Goal: Information Seeking & Learning: Learn about a topic

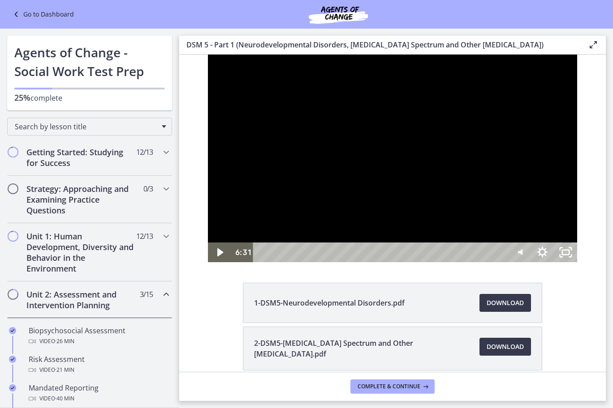
scroll to position [282, 0]
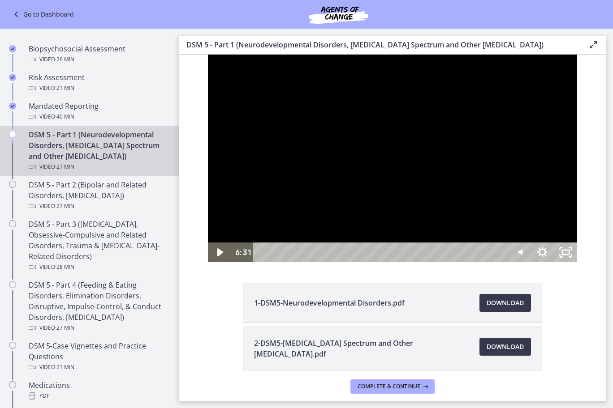
click at [559, 104] on div at bounding box center [392, 159] width 369 height 208
click at [542, 121] on div at bounding box center [392, 159] width 369 height 208
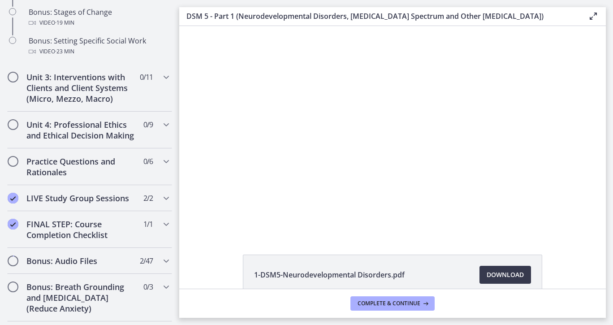
scroll to position [813, 0]
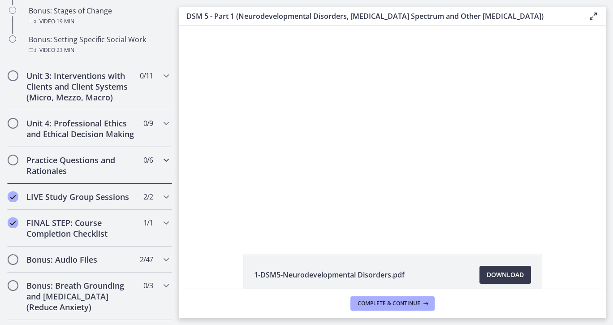
click at [154, 184] on div "Practice Questions and Rationales 0 / 6 Completed" at bounding box center [89, 165] width 165 height 37
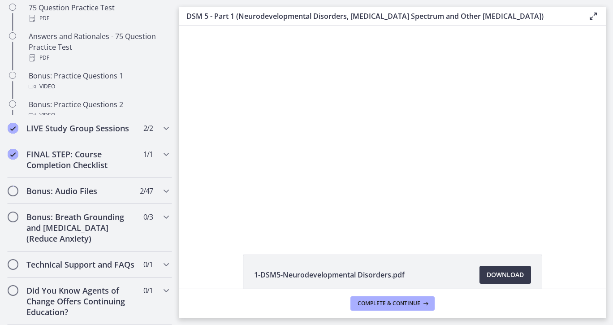
scroll to position [407, 0]
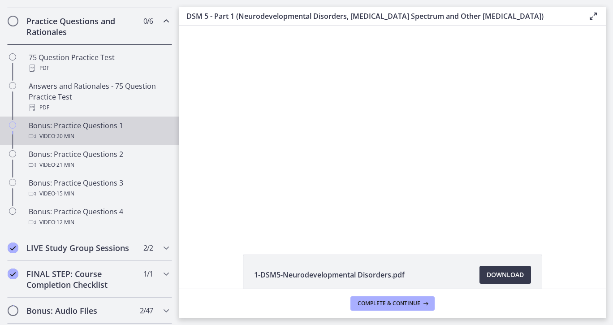
click at [144, 141] on div "Video · 20 min" at bounding box center [99, 136] width 140 height 11
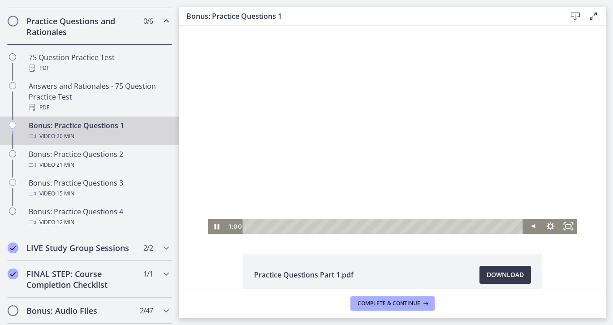
click at [483, 122] on div at bounding box center [392, 130] width 369 height 208
click at [565, 225] on icon "Fullscreen" at bounding box center [568, 226] width 18 height 15
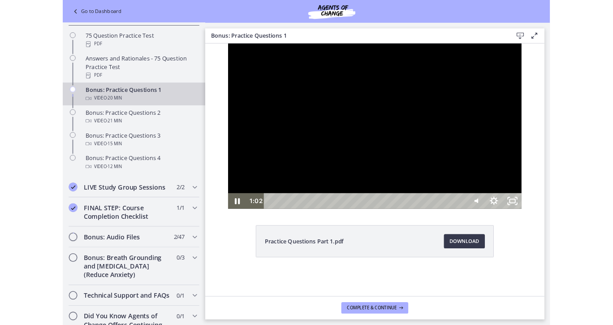
scroll to position [366, 0]
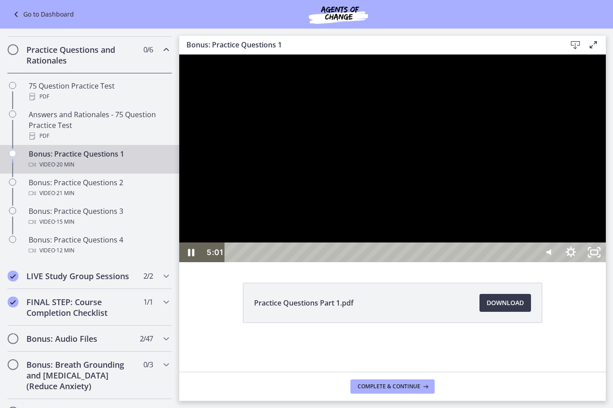
click at [454, 176] on div at bounding box center [392, 159] width 426 height 208
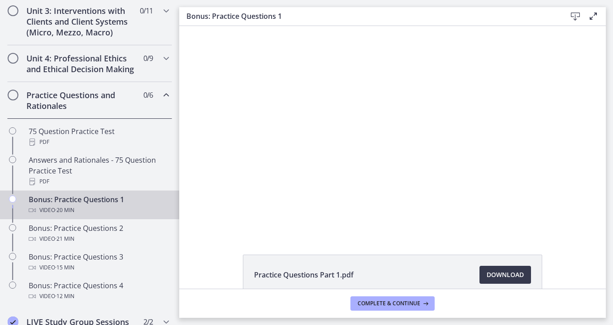
scroll to position [329, 0]
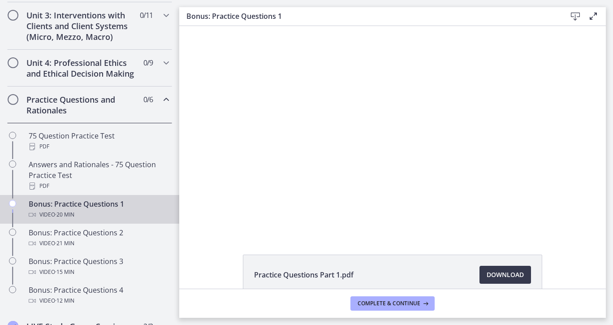
drag, startPoint x: 177, startPoint y: 168, endPoint x: 4, endPoint y: 113, distance: 182.3
drag, startPoint x: 180, startPoint y: 180, endPoint x: 353, endPoint y: 153, distance: 175.1
click at [179, 127] on html "Click for sound @keyframes VOLUME_SMALL_WAVE_FLASH { 0% { opacity: 0; } 33% { o…" at bounding box center [392, 130] width 426 height 208
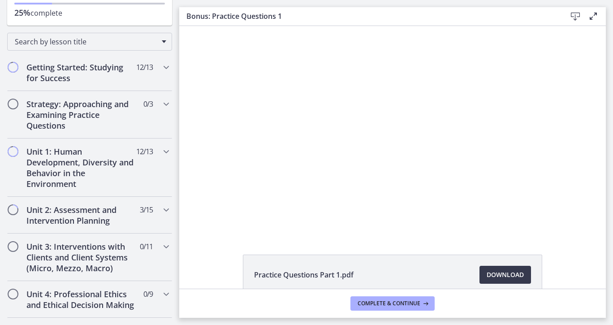
scroll to position [95, 0]
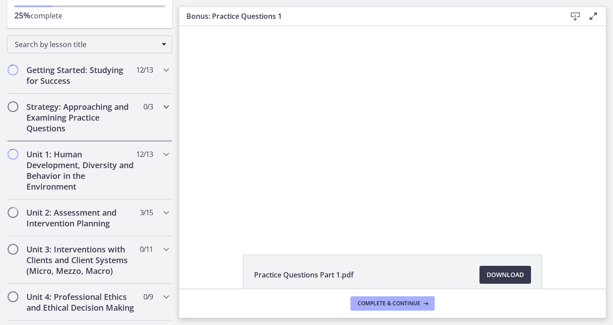
click at [161, 107] on icon "Chapters" at bounding box center [166, 106] width 11 height 11
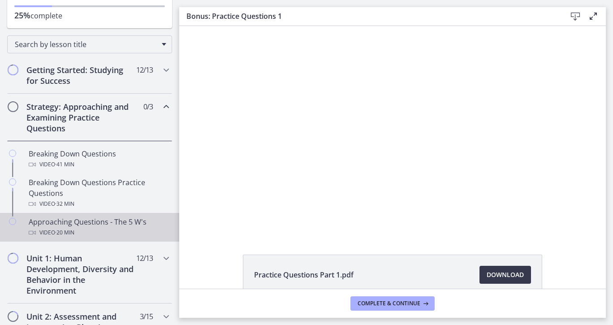
click at [134, 227] on div "Video · 20 min" at bounding box center [99, 232] width 140 height 11
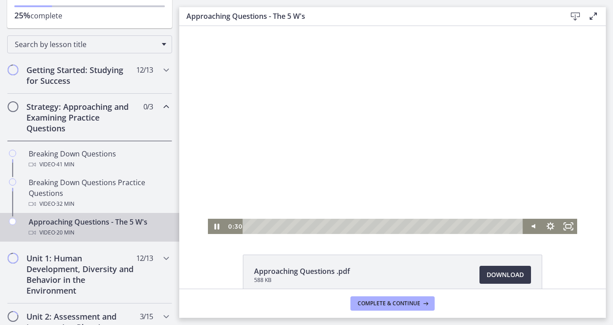
click at [325, 135] on div at bounding box center [392, 130] width 369 height 208
click at [366, 140] on div at bounding box center [392, 130] width 369 height 208
click at [386, 111] on div at bounding box center [392, 130] width 369 height 208
click at [564, 225] on icon "Fullscreen" at bounding box center [568, 226] width 18 height 15
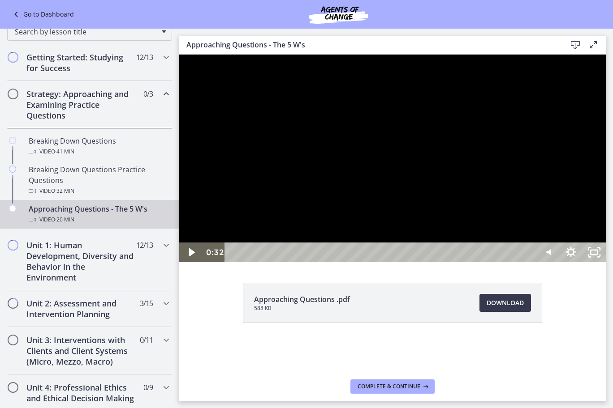
click at [467, 185] on div at bounding box center [392, 159] width 426 height 208
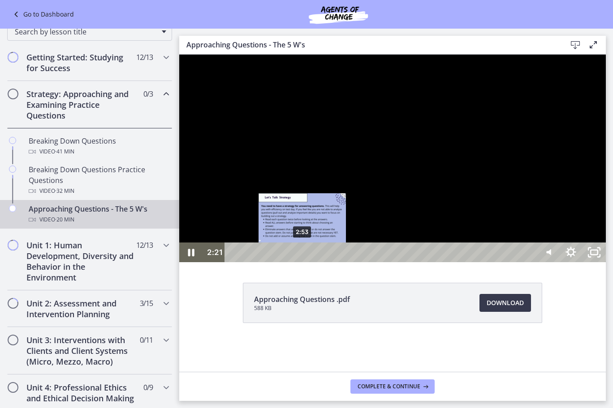
click at [303, 262] on div "2:53" at bounding box center [381, 253] width 297 height 20
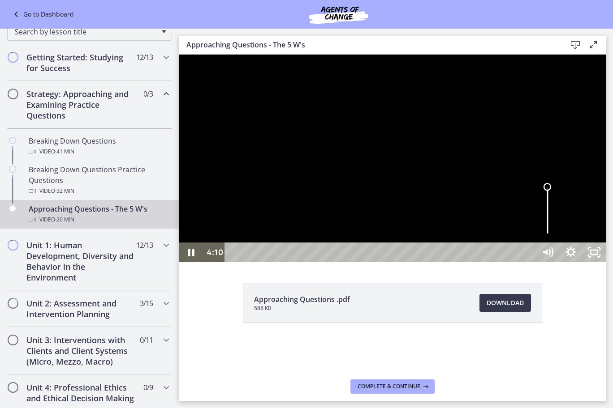
drag, startPoint x: 733, startPoint y: 426, endPoint x: 732, endPoint y: 382, distance: 43.4
click at [554, 195] on div "Volume" at bounding box center [547, 187] width 15 height 15
click at [605, 262] on div at bounding box center [392, 159] width 426 height 208
